Goal: Task Accomplishment & Management: Use online tool/utility

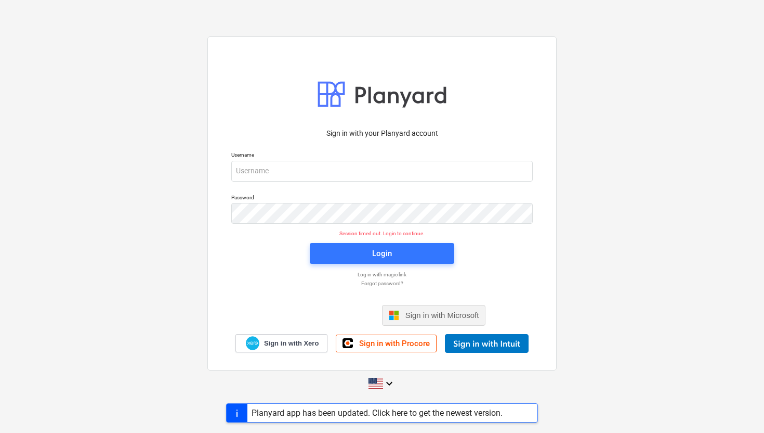
click at [407, 312] on span "Sign in with Microsoft" at bounding box center [442, 314] width 74 height 9
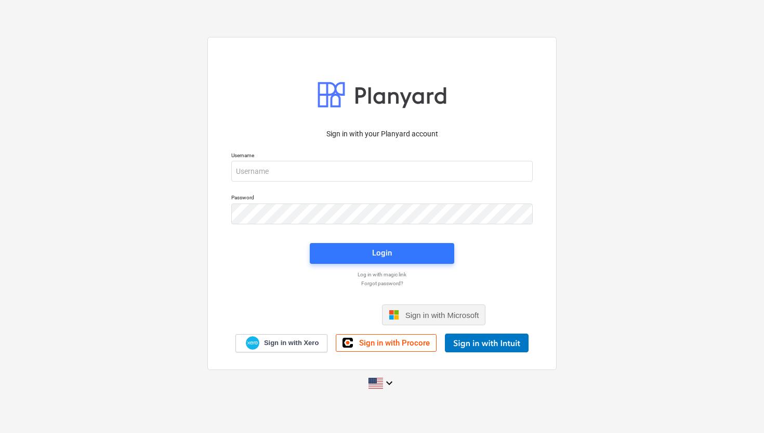
click at [415, 314] on span "Sign in with Microsoft" at bounding box center [442, 314] width 74 height 9
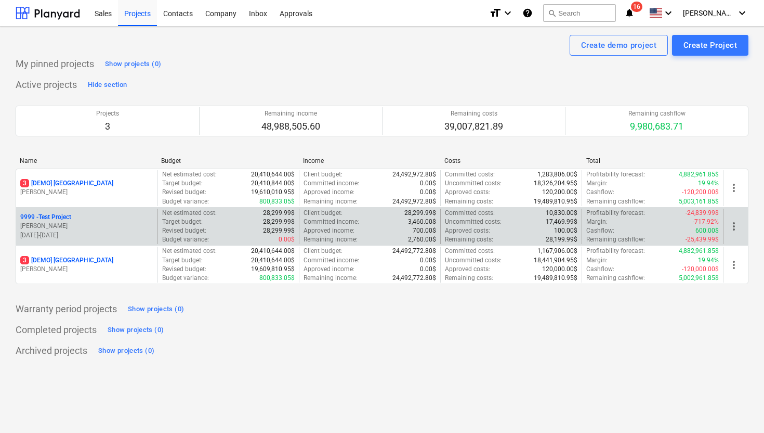
click at [87, 230] on p "D. Crandall" at bounding box center [86, 225] width 133 height 9
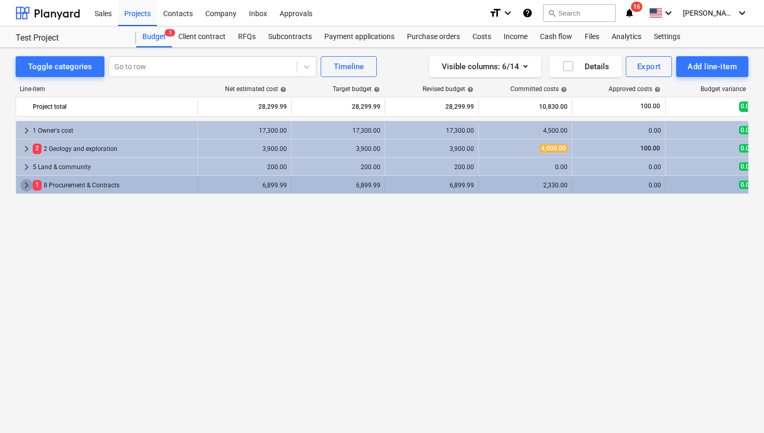
click at [27, 186] on span "keyboard_arrow_right" at bounding box center [26, 185] width 12 height 12
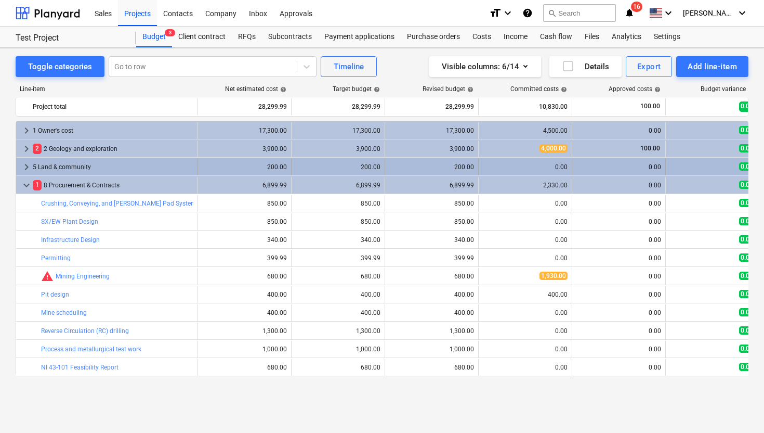
click at [25, 166] on span "keyboard_arrow_right" at bounding box center [26, 167] width 12 height 12
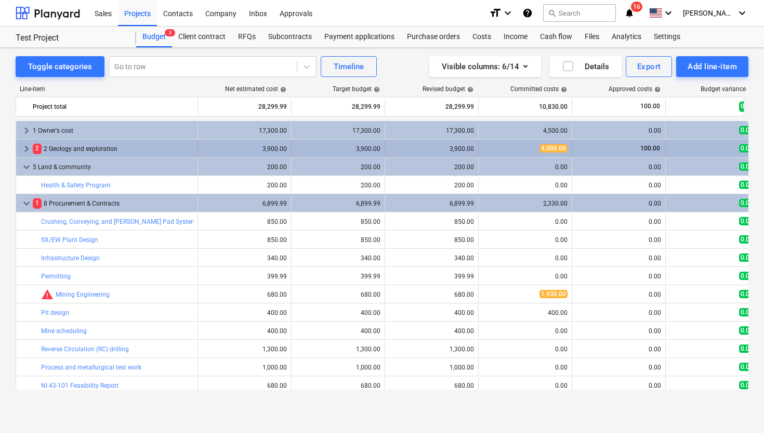
click at [25, 150] on span "keyboard_arrow_right" at bounding box center [26, 148] width 12 height 12
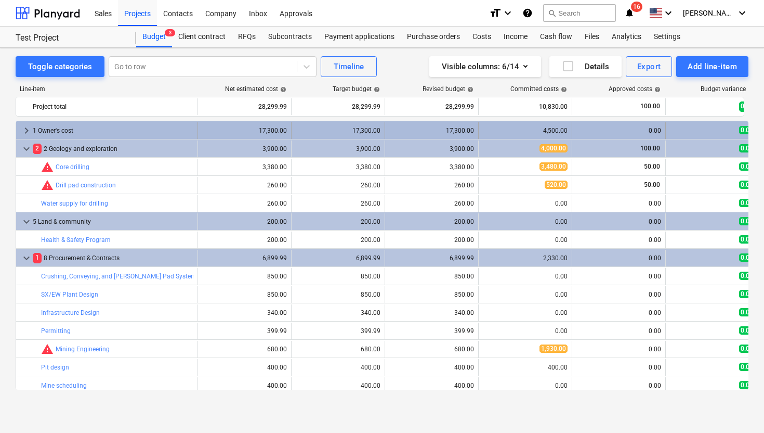
click at [25, 131] on span "keyboard_arrow_right" at bounding box center [26, 130] width 12 height 12
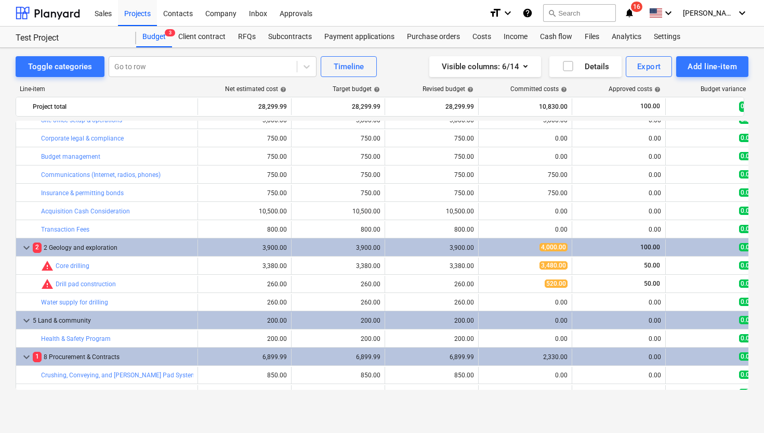
scroll to position [31, 0]
